Goal: Task Accomplishment & Management: Use online tool/utility

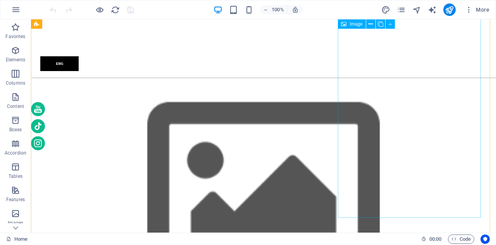
scroll to position [1242, 0]
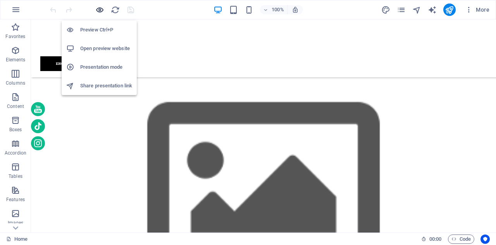
click at [97, 11] on icon "button" at bounding box center [99, 9] width 9 height 9
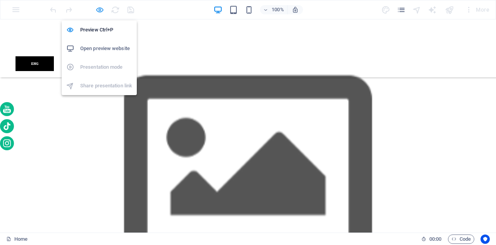
scroll to position [1255, 0]
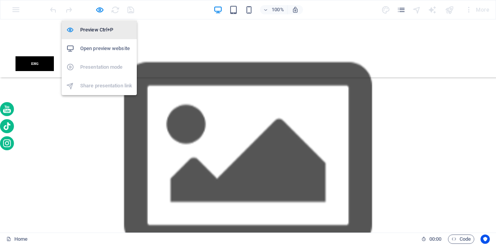
click at [92, 28] on h6 "Preview Ctrl+P" at bounding box center [106, 29] width 52 height 9
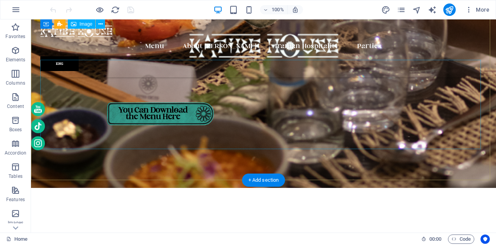
scroll to position [0, 0]
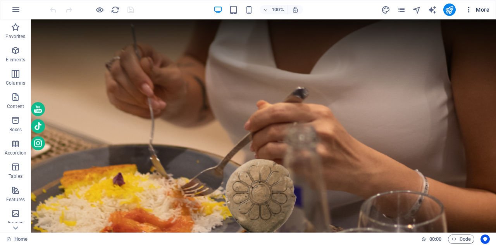
click at [470, 9] on icon "button" at bounding box center [469, 10] width 8 height 8
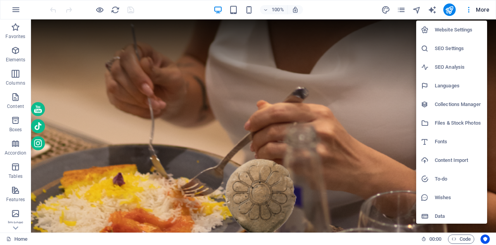
click at [314, 91] on div at bounding box center [248, 122] width 496 height 245
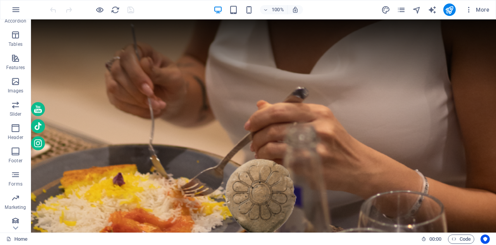
scroll to position [136, 0]
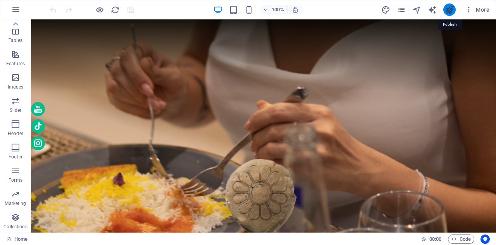
click at [449, 7] on icon "publish" at bounding box center [449, 9] width 9 height 9
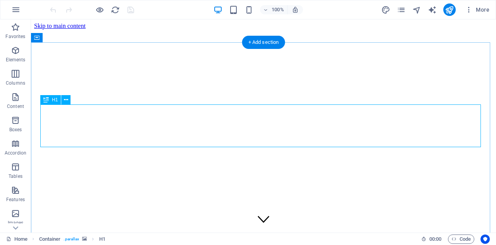
scroll to position [354, 0]
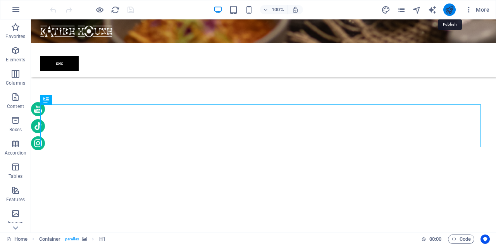
click at [450, 11] on icon "publish" at bounding box center [449, 9] width 9 height 9
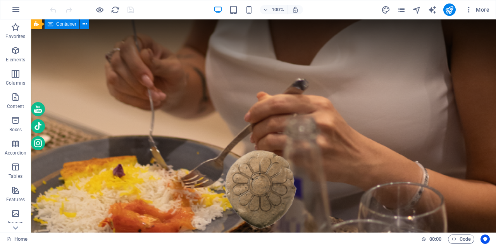
scroll to position [0, 0]
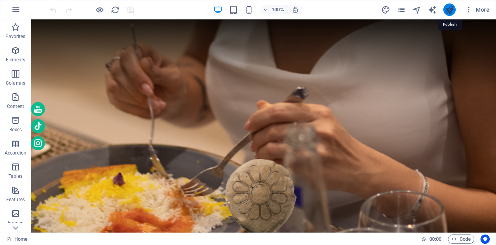
click at [449, 10] on icon "publish" at bounding box center [449, 9] width 9 height 9
